Goal: Task Accomplishment & Management: Use online tool/utility

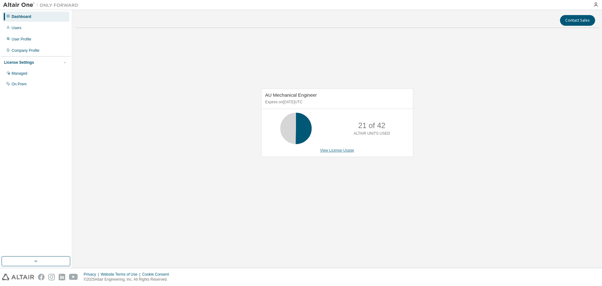
click at [343, 148] on link "View License Usage" at bounding box center [337, 150] width 34 height 4
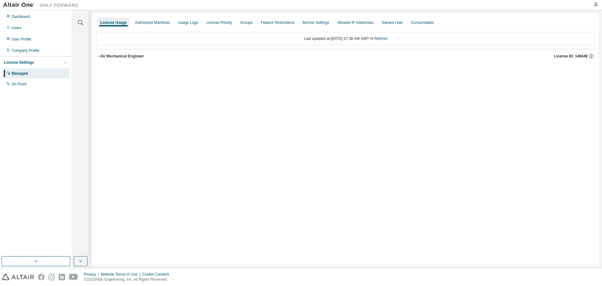
click at [119, 57] on div "AU Mechanical Engineer" at bounding box center [122, 56] width 44 height 5
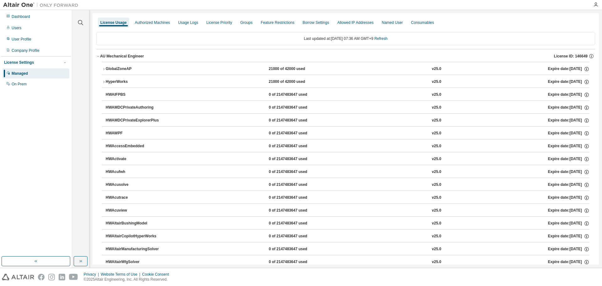
click at [110, 71] on div "GlobalZoneAP" at bounding box center [134, 69] width 56 height 6
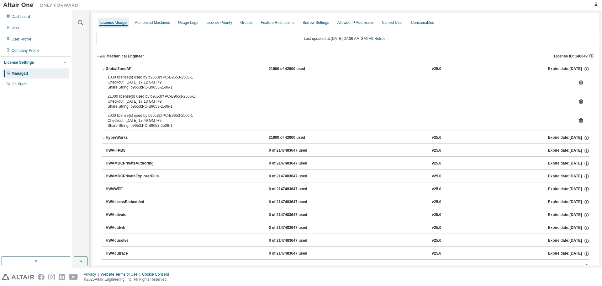
click at [133, 83] on div "Checkout: 2025-09-01 17:12 GMT+9" at bounding box center [338, 82] width 461 height 5
click at [139, 113] on div "2000 license(s) used by b9653@PC-B9653-2506-1" at bounding box center [338, 115] width 461 height 5
click at [195, 117] on div "2000 license(s) used by b9653@PC-B9653-2506-1" at bounding box center [338, 115] width 461 height 5
click at [194, 113] on div "1000 license(s) used by b9653@PC-B9653-2506-1 Checkout: 2025-09-01 17:12 GMT+9 …" at bounding box center [346, 103] width 488 height 56
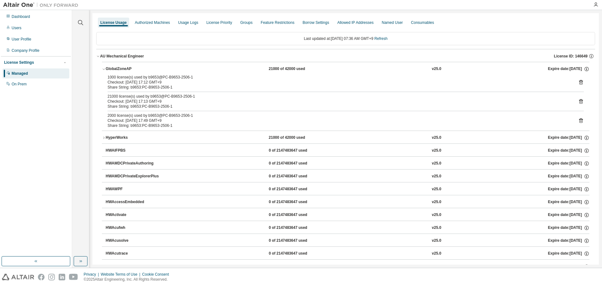
click at [195, 113] on div "1000 license(s) used by b9653@PC-B9653-2506-1 Checkout: 2025-09-01 17:12 GMT+9 …" at bounding box center [346, 103] width 488 height 56
click at [174, 114] on div "2000 license(s) used by b9653@PC-B9653-2506-1" at bounding box center [338, 115] width 461 height 5
click at [215, 118] on div "2000 license(s) used by b9653@PC-B9653-2506-1" at bounding box center [338, 115] width 461 height 5
click at [194, 112] on div "1000 license(s) used by b9653@PC-B9653-2506-1 Checkout: 2025-09-01 17:12 GMT+9 …" at bounding box center [346, 103] width 488 height 56
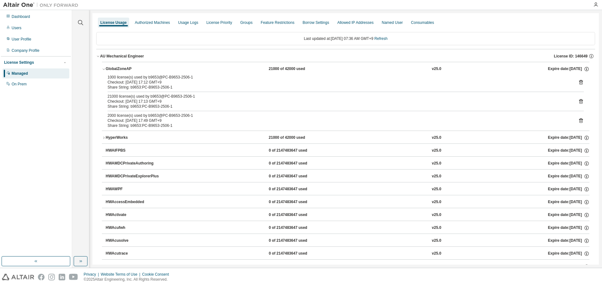
click at [194, 112] on div "1000 license(s) used by b9653@PC-B9653-2506-1 Checkout: 2025-09-01 17:12 GMT+9 …" at bounding box center [346, 103] width 488 height 56
click at [128, 87] on div "Share String: b9653:PC-B9653-2506-1" at bounding box center [338, 87] width 461 height 5
